Goal: Check status: Check status

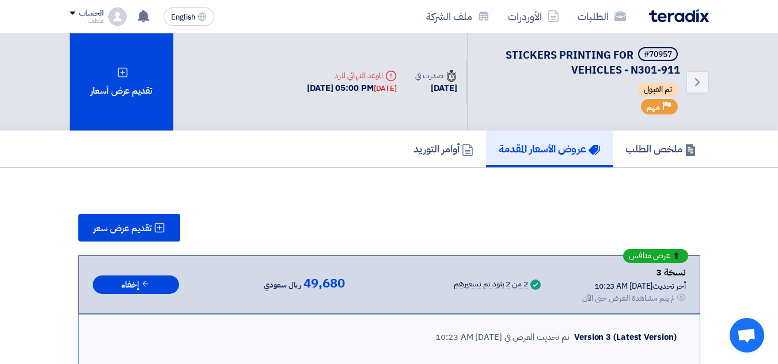
click at [660, 90] on span "تم القبول" at bounding box center [658, 90] width 40 height 14
click at [659, 90] on span "تم القبول" at bounding box center [658, 90] width 40 height 14
click at [658, 90] on span "تم القبول" at bounding box center [658, 90] width 40 height 14
click at [660, 89] on span "تم القبول" at bounding box center [658, 90] width 40 height 14
click at [661, 89] on span "تم القبول" at bounding box center [658, 90] width 40 height 14
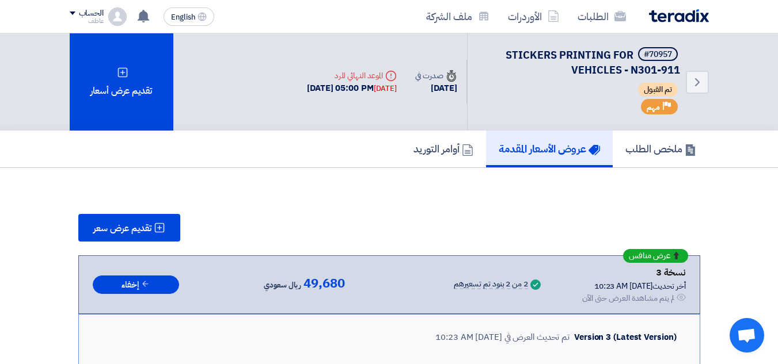
click at [661, 89] on span "تم القبول" at bounding box center [658, 90] width 40 height 14
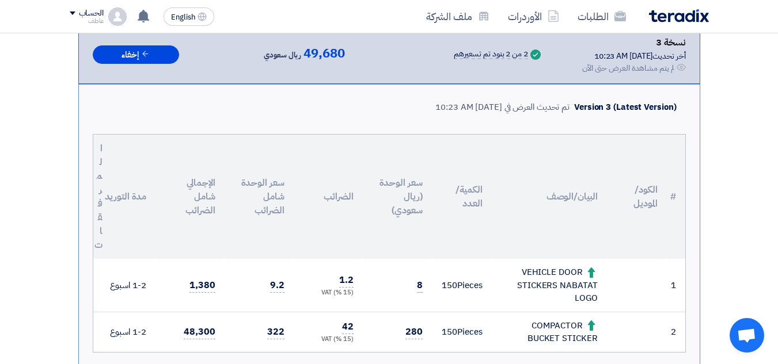
scroll to position [345, 0]
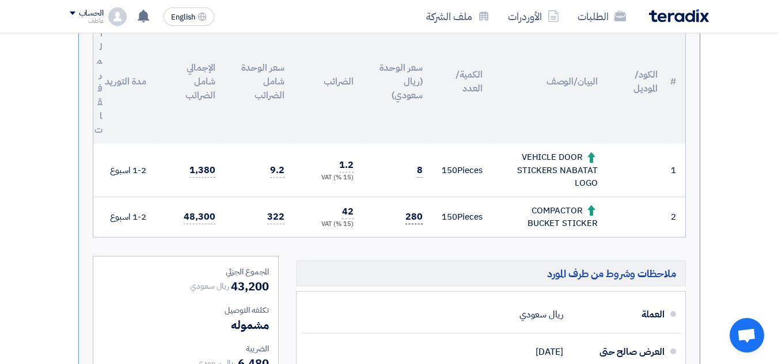
click at [414, 220] on span "280" at bounding box center [413, 217] width 17 height 14
click at [345, 219] on span "42" at bounding box center [348, 212] width 12 height 14
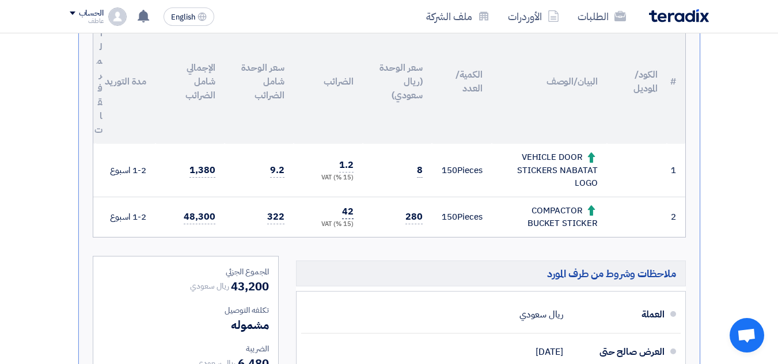
click at [345, 219] on span "42" at bounding box center [348, 212] width 12 height 14
click at [474, 222] on td "150 Pieces" at bounding box center [462, 217] width 60 height 40
click at [561, 221] on div "COMPACTOR BUCKET STICKER" at bounding box center [549, 217] width 97 height 26
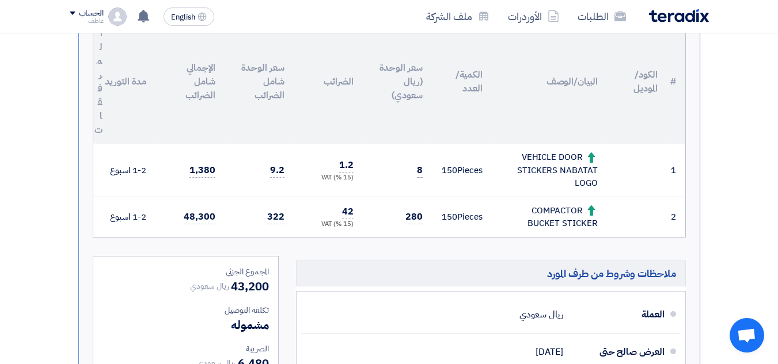
click at [561, 221] on div "COMPACTOR BUCKET STICKER" at bounding box center [549, 217] width 97 height 26
click at [575, 169] on div "VEHICLE DOOR STICKERS NABATAT LOGO" at bounding box center [549, 170] width 97 height 39
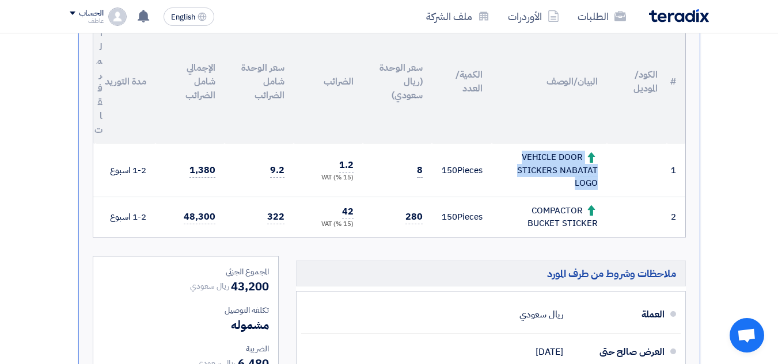
click at [565, 186] on div "VEHICLE DOOR STICKERS NABATAT LOGO" at bounding box center [549, 170] width 97 height 39
drag, startPoint x: 566, startPoint y: 186, endPoint x: 595, endPoint y: 148, distance: 46.9
click at [595, 148] on td "VEHICLE DOOR STICKERS NABATAT LOGO" at bounding box center [549, 170] width 115 height 53
click at [562, 167] on div "VEHICLE DOOR STICKERS NABATAT LOGO" at bounding box center [549, 170] width 97 height 39
drag, startPoint x: 574, startPoint y: 183, endPoint x: 524, endPoint y: 155, distance: 57.2
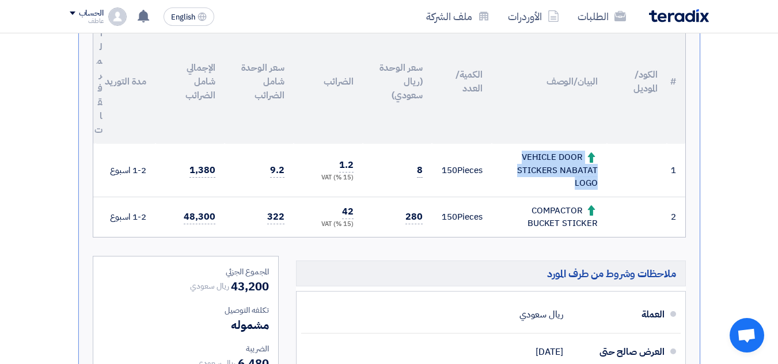
click at [524, 155] on div "VEHICLE DOOR STICKERS NABATAT LOGO" at bounding box center [549, 170] width 97 height 39
click at [528, 155] on div "VEHICLE DOOR STICKERS NABATAT LOGO" at bounding box center [549, 170] width 97 height 39
click at [552, 181] on div "VEHICLE DOOR STICKERS NABATAT LOGO" at bounding box center [549, 170] width 97 height 39
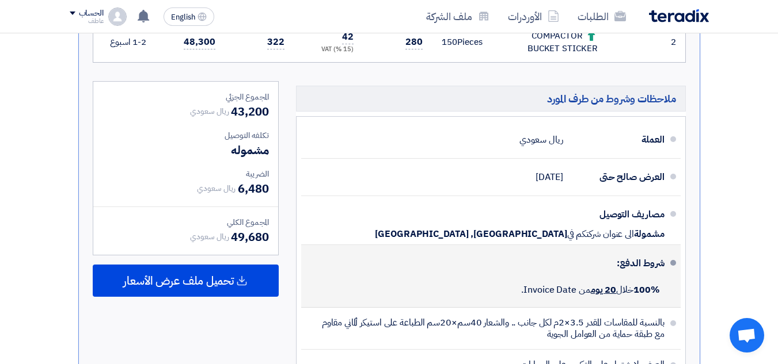
scroll to position [518, 0]
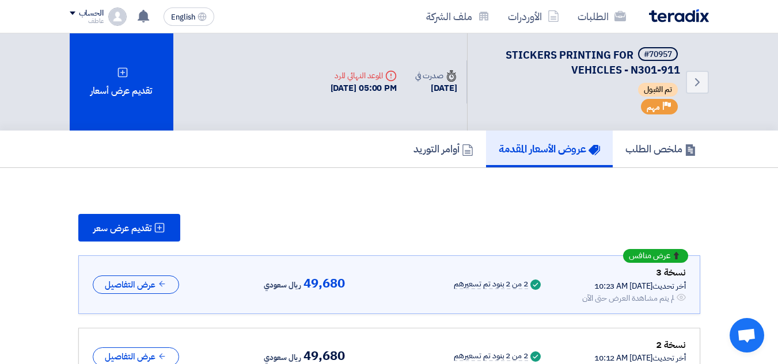
click at [582, 288] on div "أخر تحديث 9 Aug 2025, 10:23 AM" at bounding box center [634, 286] width 104 height 12
